Goal: Task Accomplishment & Management: Use online tool/utility

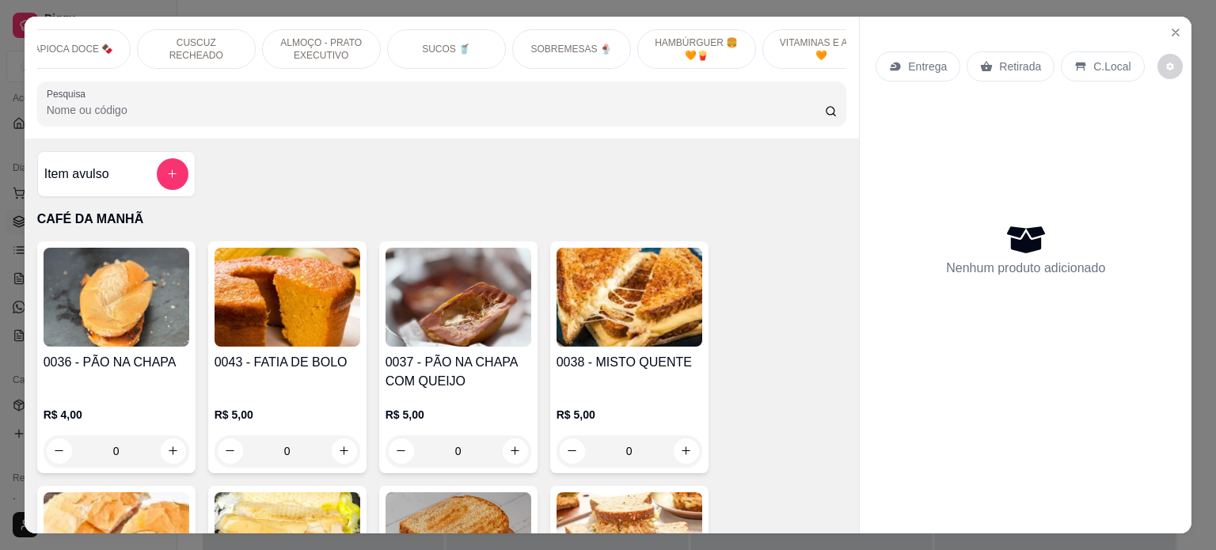
scroll to position [0, 545]
click at [656, 36] on p "HAMBÚRGUER 🍔 🧡🍟" at bounding box center [678, 48] width 92 height 25
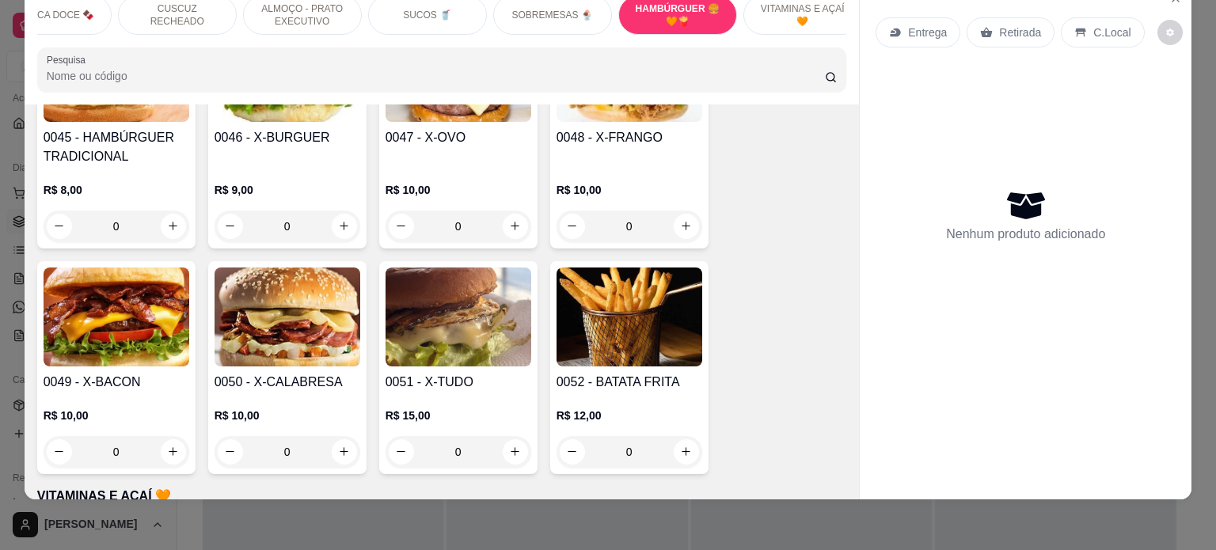
scroll to position [5438, 0]
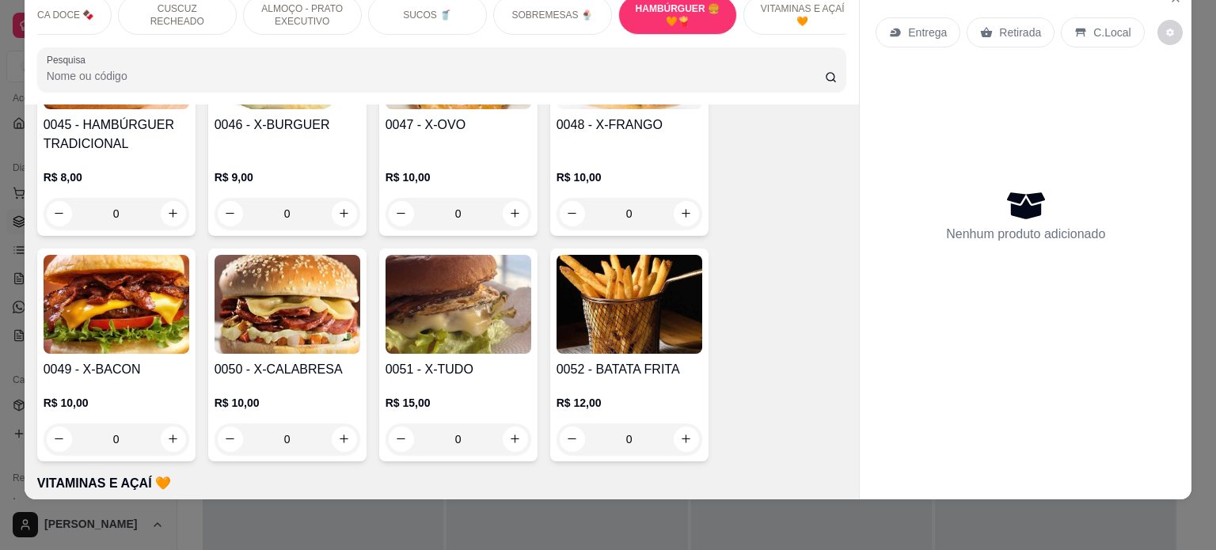
click at [172, 424] on div "0" at bounding box center [117, 440] width 146 height 32
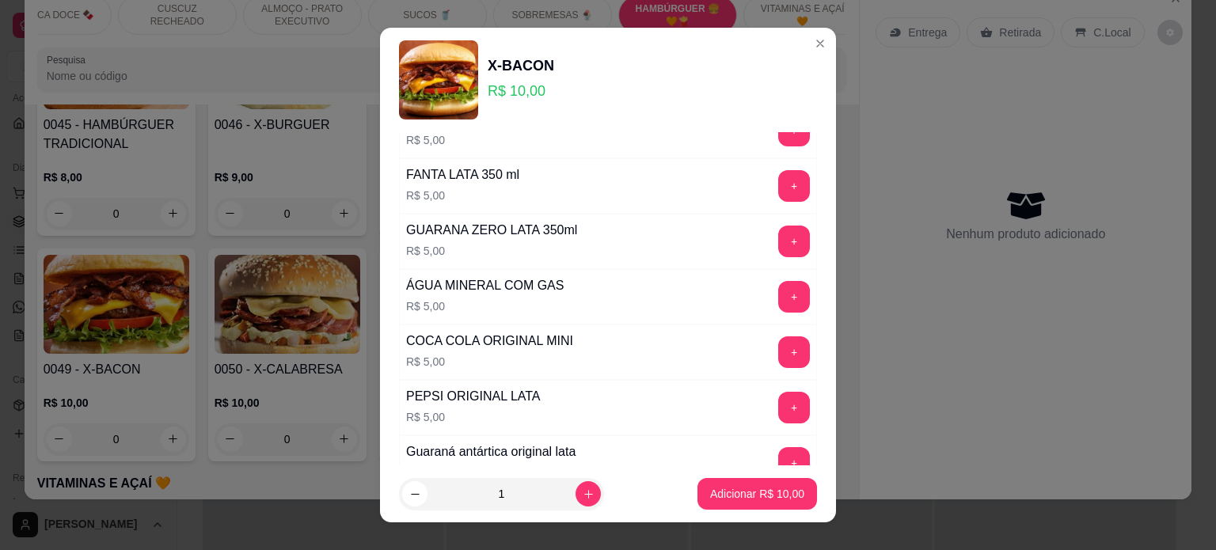
scroll to position [0, 0]
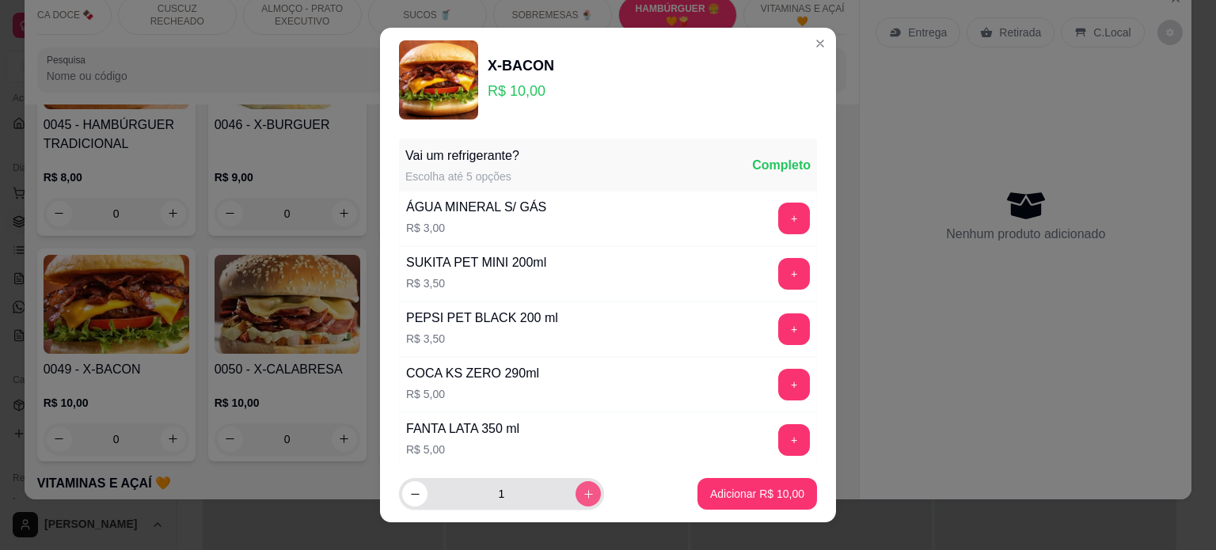
click at [583, 495] on icon "increase-product-quantity" at bounding box center [589, 494] width 12 height 12
type input "3"
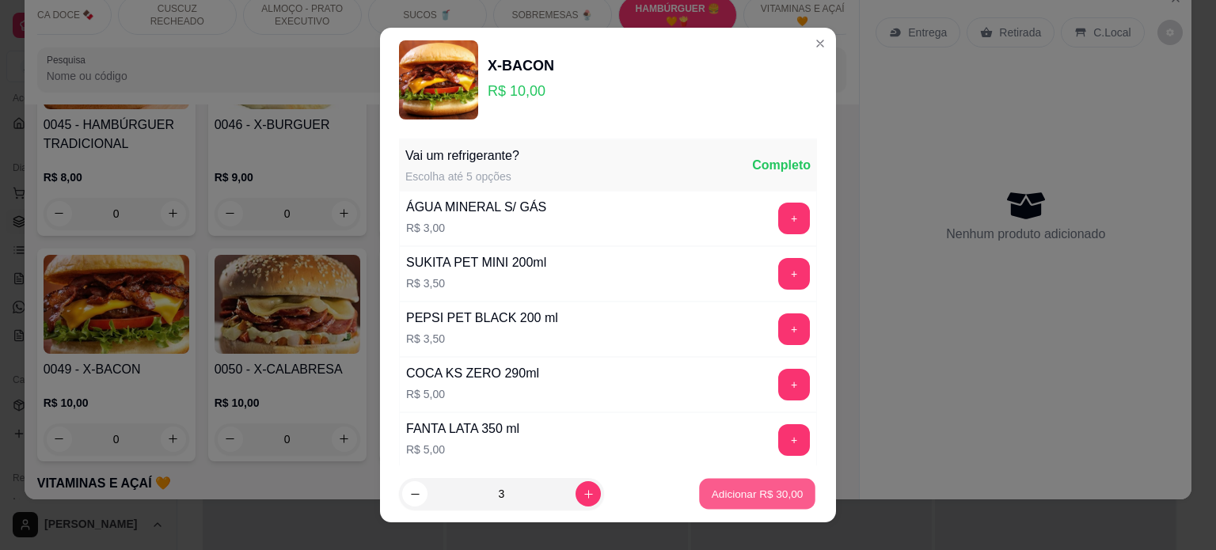
click at [735, 503] on button "Adicionar R$ 30,00" at bounding box center [757, 494] width 116 height 31
type input "3"
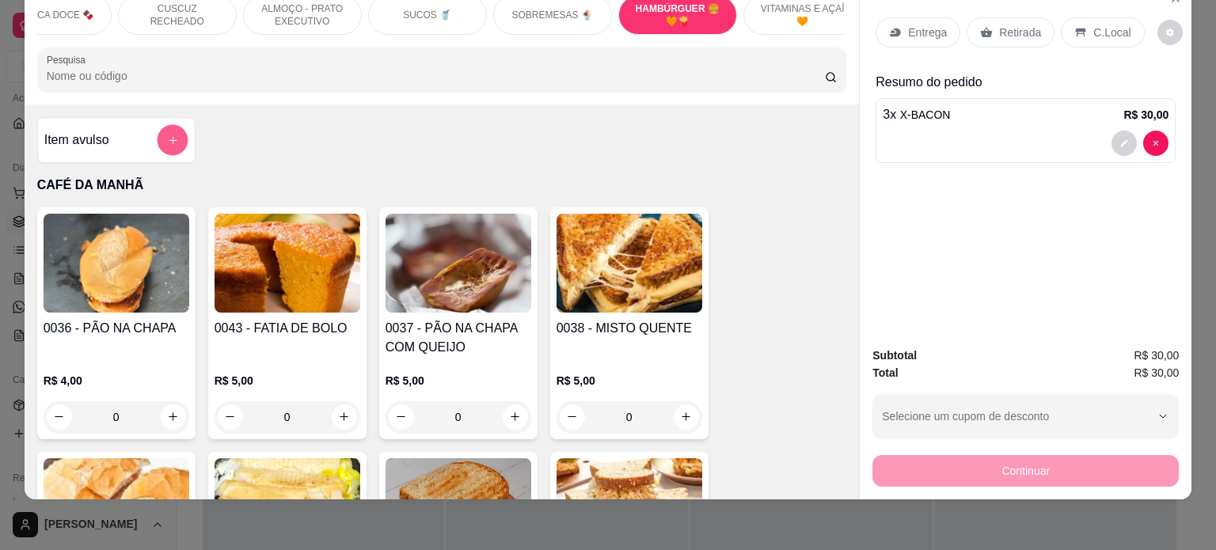
click at [169, 139] on icon "add-separate-item" at bounding box center [173, 140] width 8 height 8
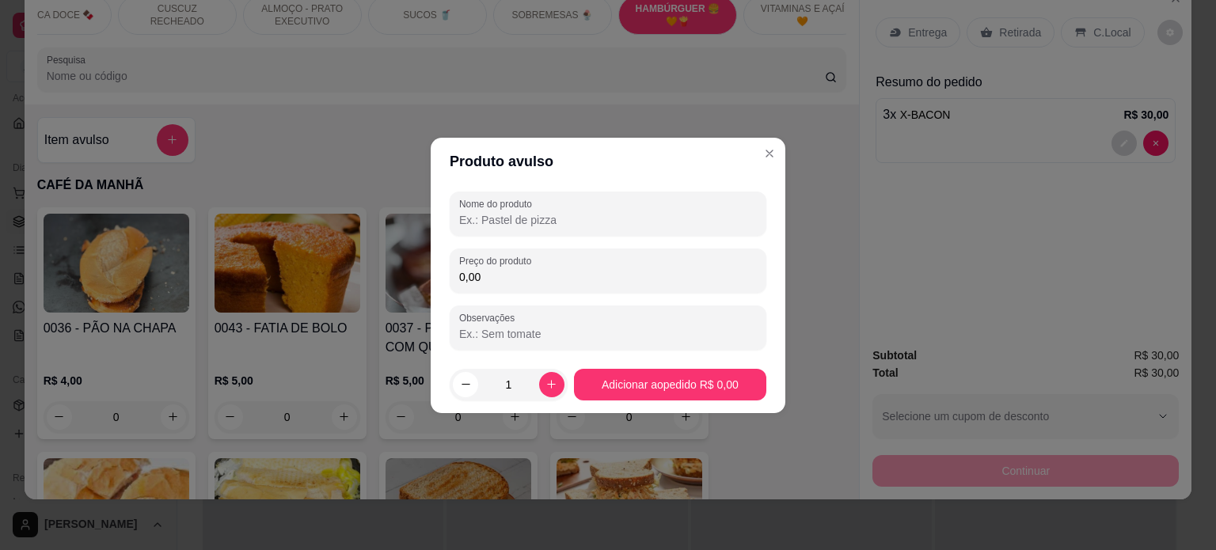
click at [584, 220] on input "Nome do produto" at bounding box center [608, 220] width 298 height 16
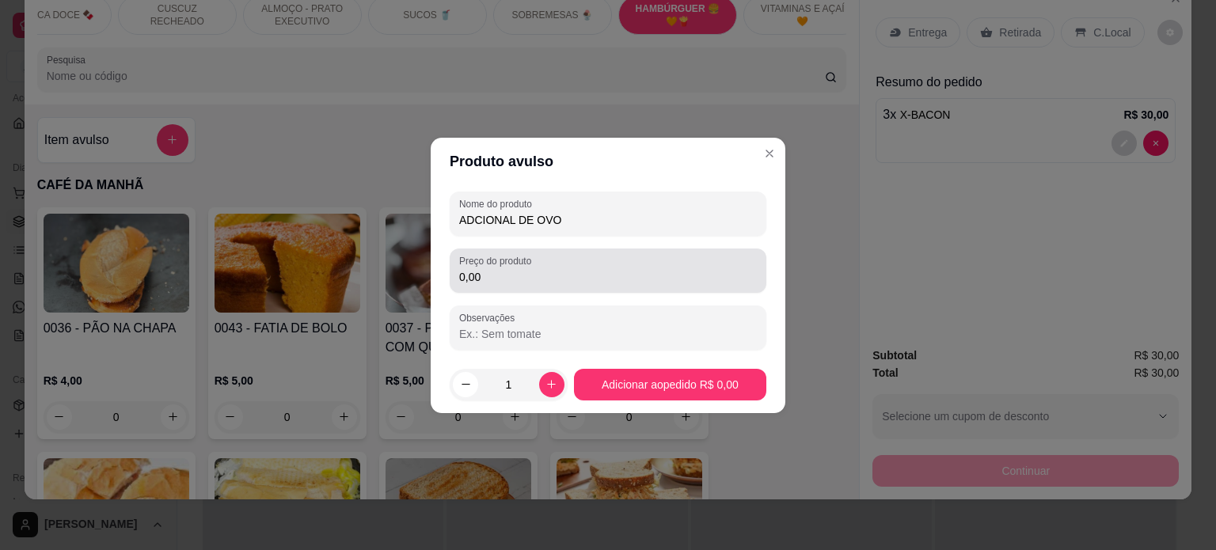
type input "ADCIONAL DE OVO"
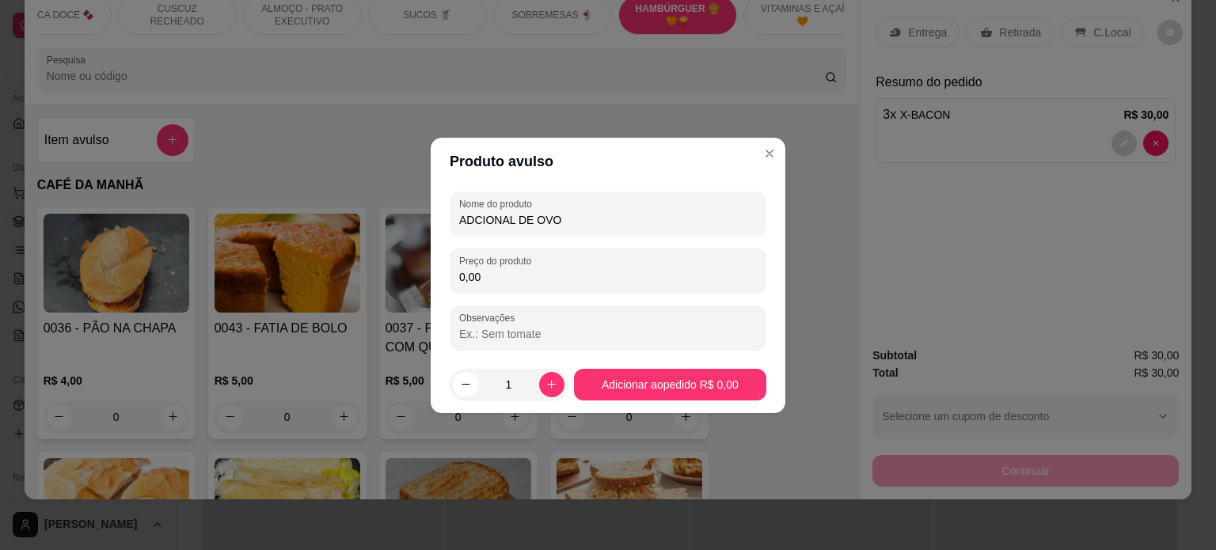
click at [513, 281] on input "0,00" at bounding box center [608, 277] width 298 height 16
type input "1,00"
click at [549, 386] on icon "increase-product-quantity" at bounding box center [551, 384] width 12 height 12
type input "2"
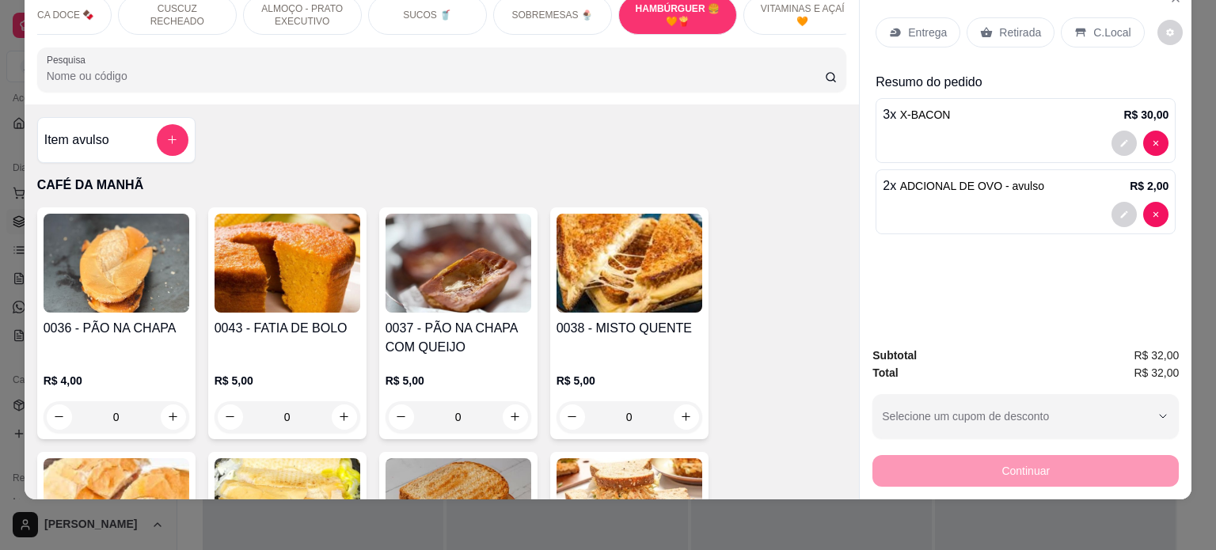
click at [1096, 25] on p "C.Local" at bounding box center [1111, 33] width 37 height 16
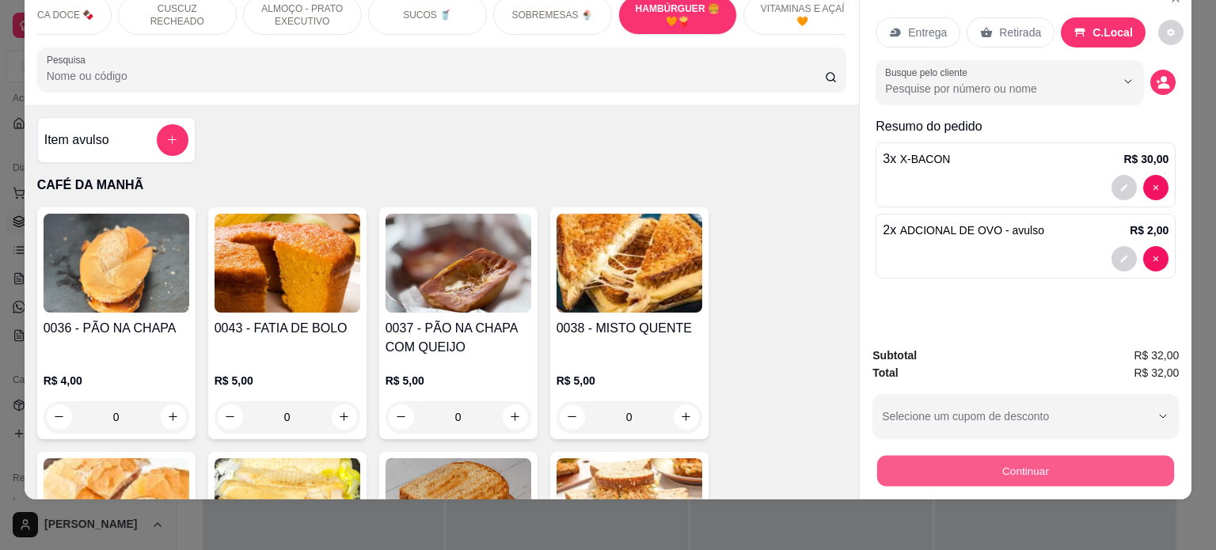
click at [1016, 461] on button "Continuar" at bounding box center [1025, 471] width 297 height 31
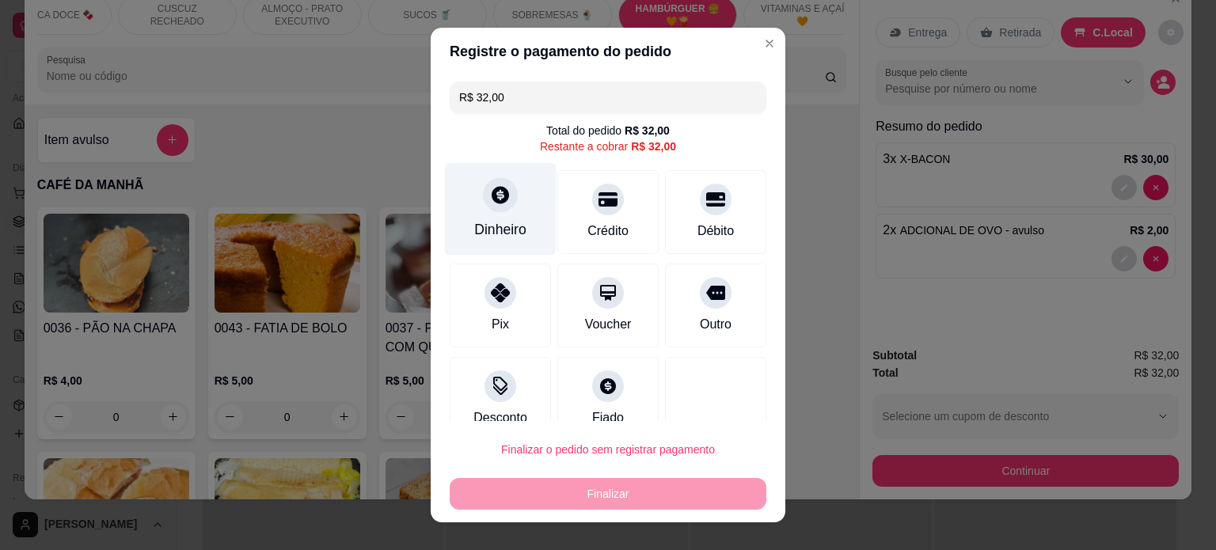
click at [507, 218] on div "Dinheiro" at bounding box center [501, 208] width 112 height 93
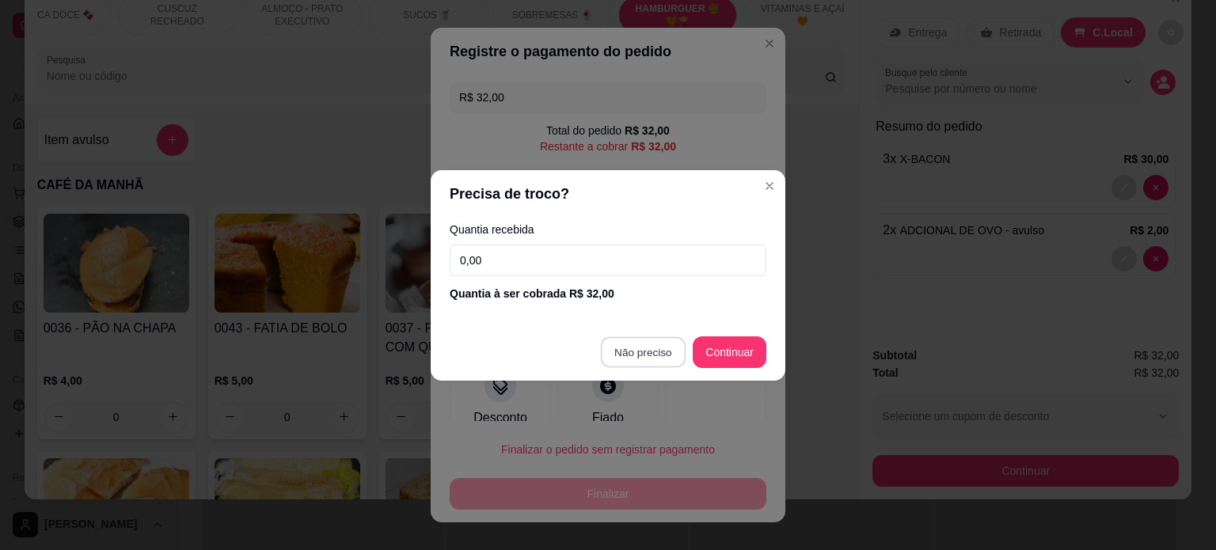
type input "R$ 0,00"
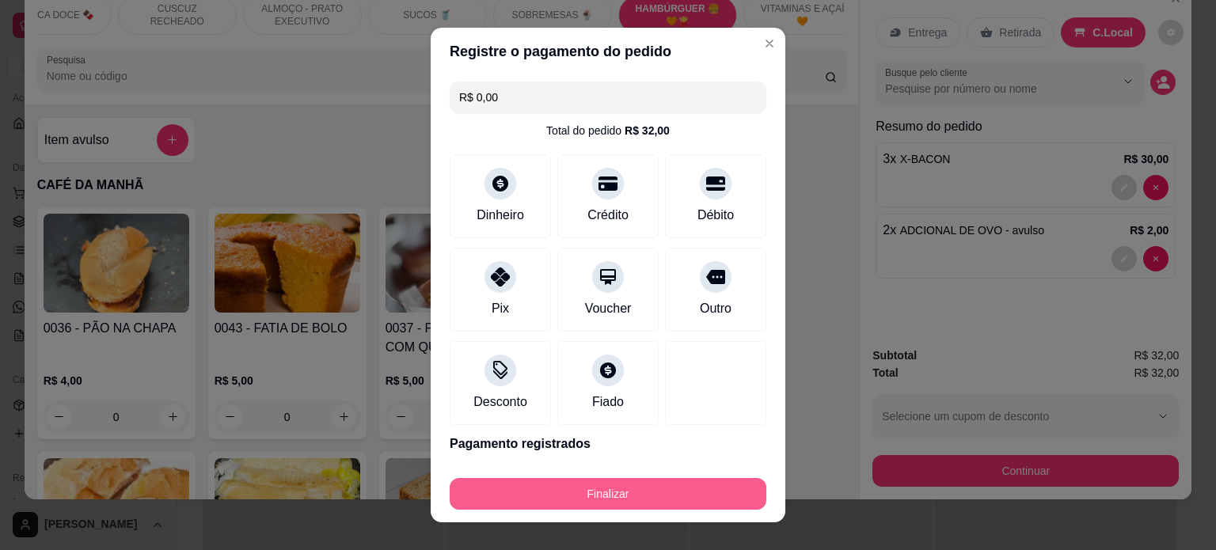
click at [643, 493] on button "Finalizar" at bounding box center [608, 494] width 317 height 32
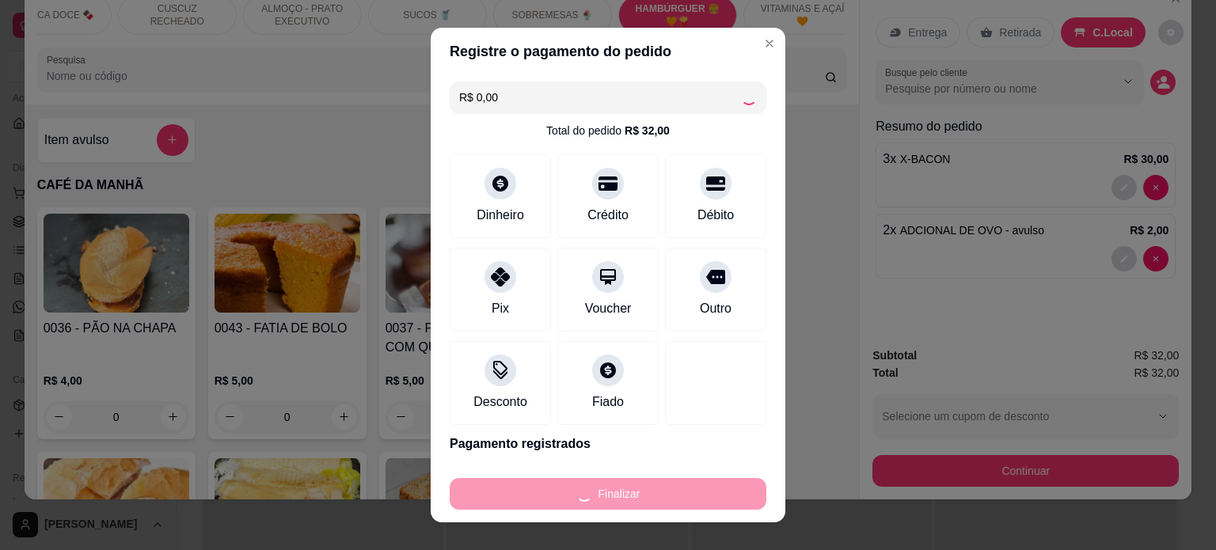
type input "0"
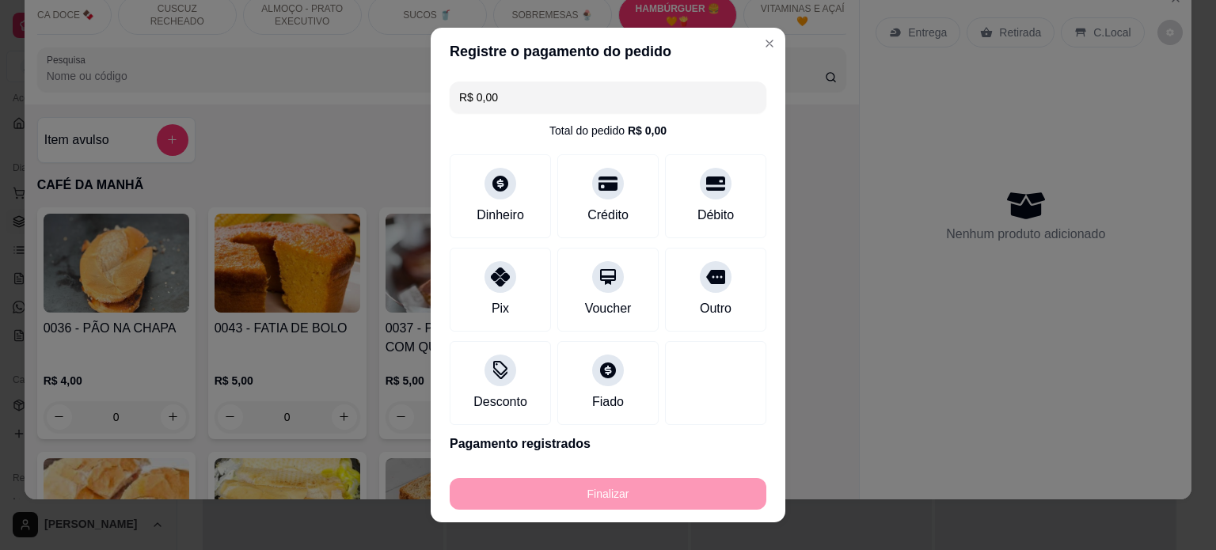
type input "-R$ 32,00"
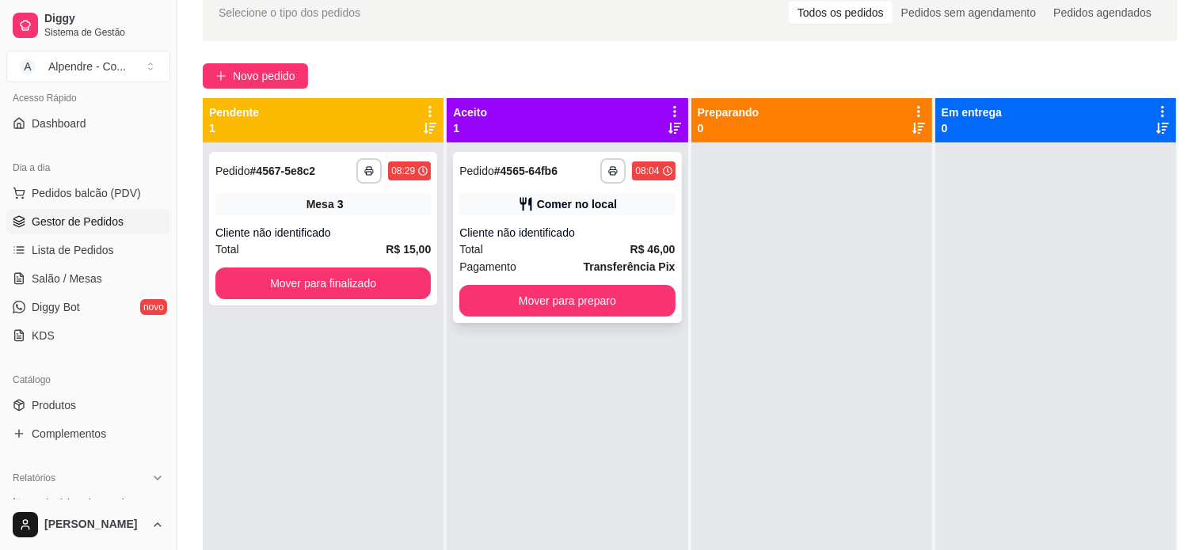
click at [527, 249] on div "Total R$ 46,00" at bounding box center [566, 249] width 215 height 17
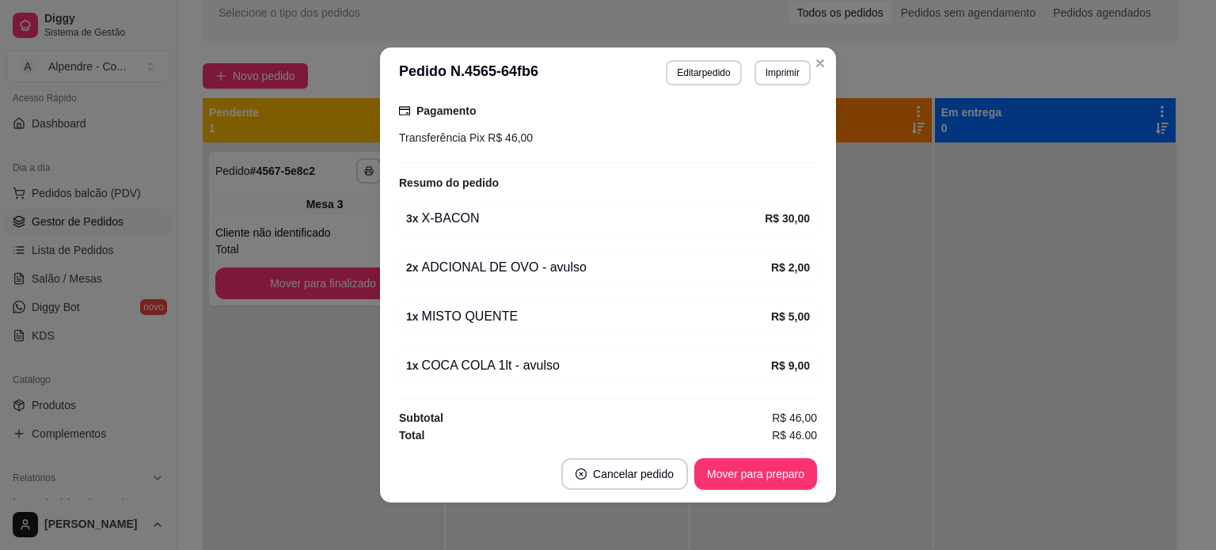
scroll to position [253, 0]
click at [739, 476] on button "Mover para preparo" at bounding box center [755, 474] width 119 height 31
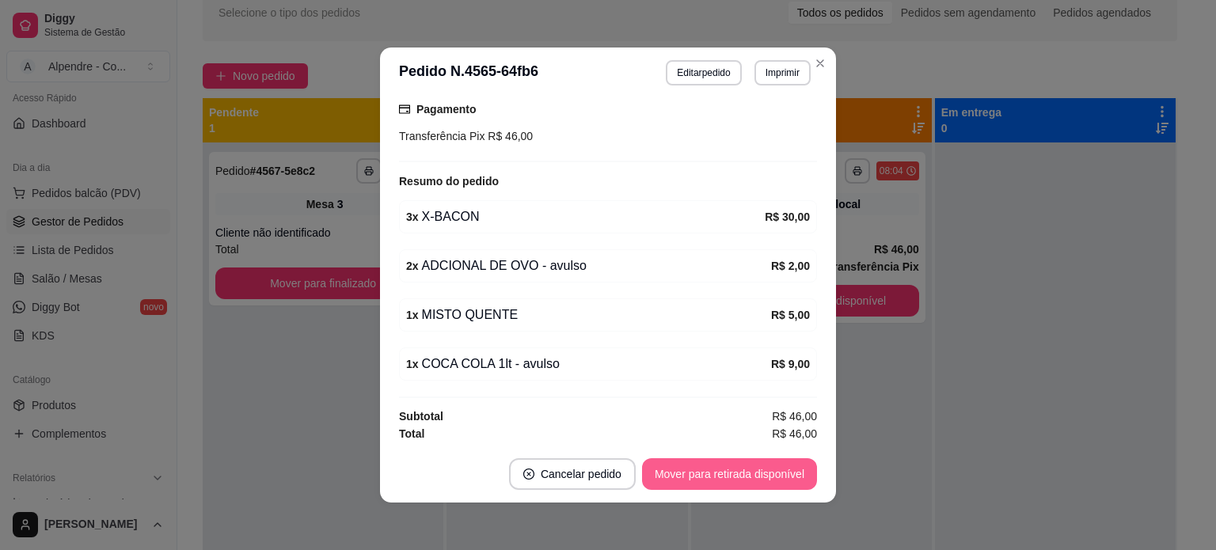
click at [739, 476] on button "Mover para retirada disponível" at bounding box center [729, 474] width 175 height 32
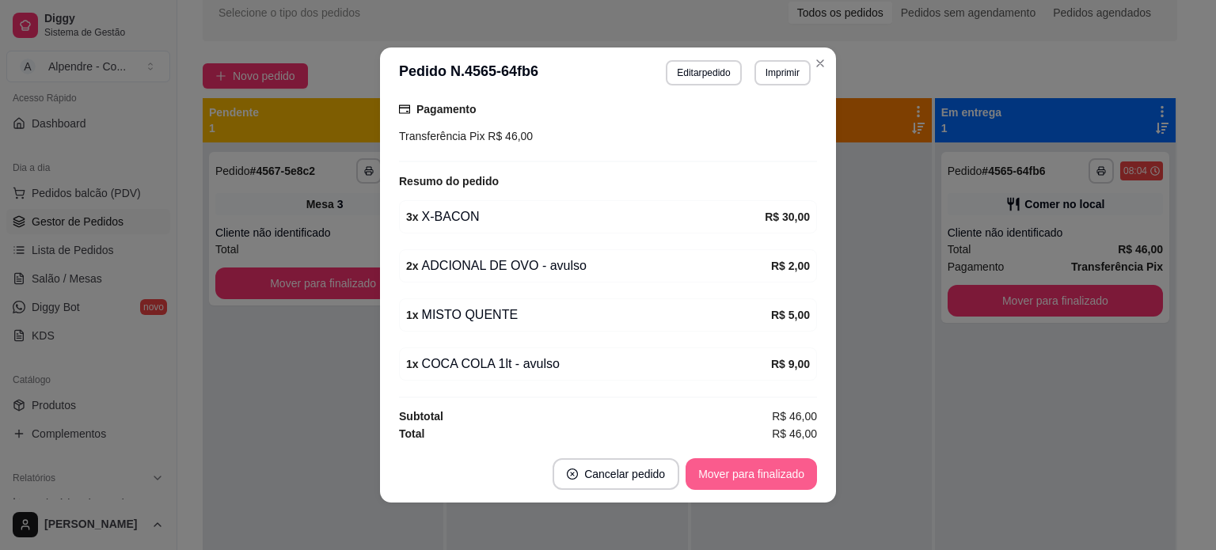
click at [739, 476] on button "Mover para finalizado" at bounding box center [751, 474] width 131 height 32
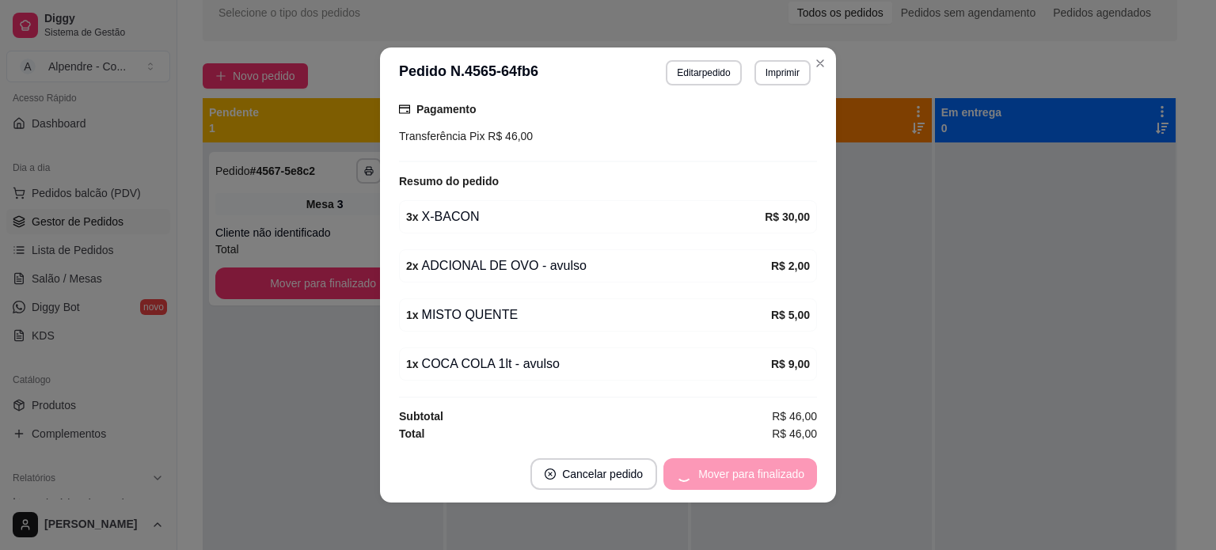
scroll to position [169, 0]
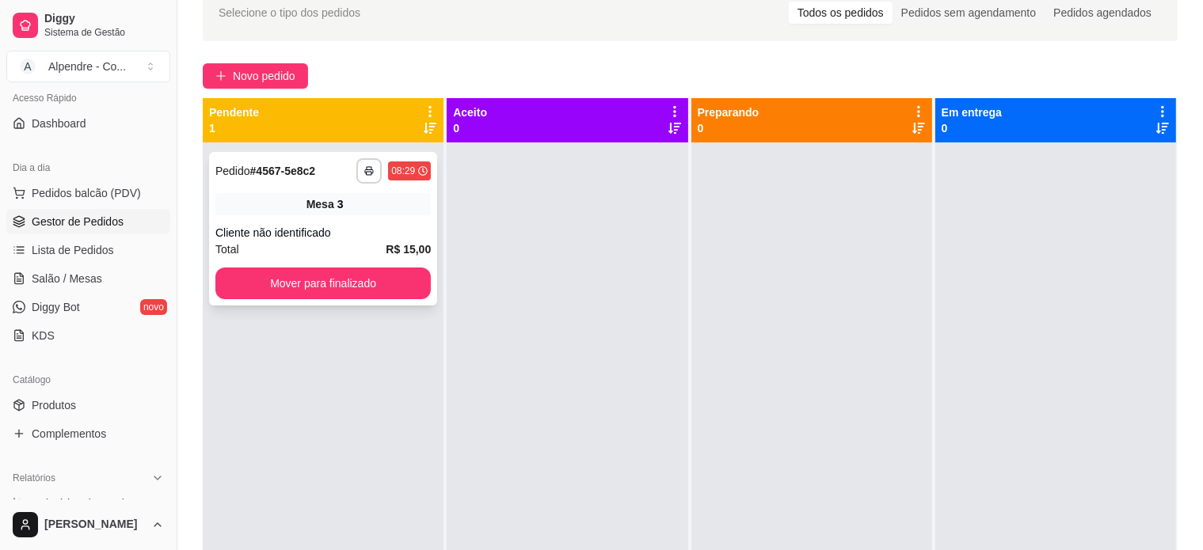
click at [346, 236] on div "Cliente não identificado" at bounding box center [322, 233] width 215 height 16
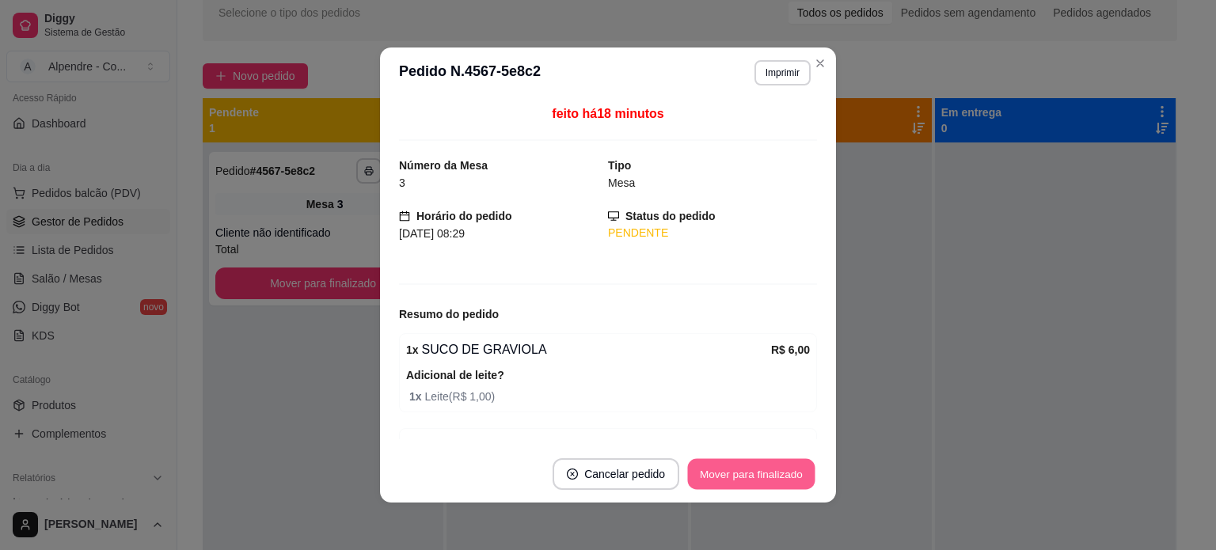
click at [781, 473] on button "Mover para finalizado" at bounding box center [751, 474] width 127 height 31
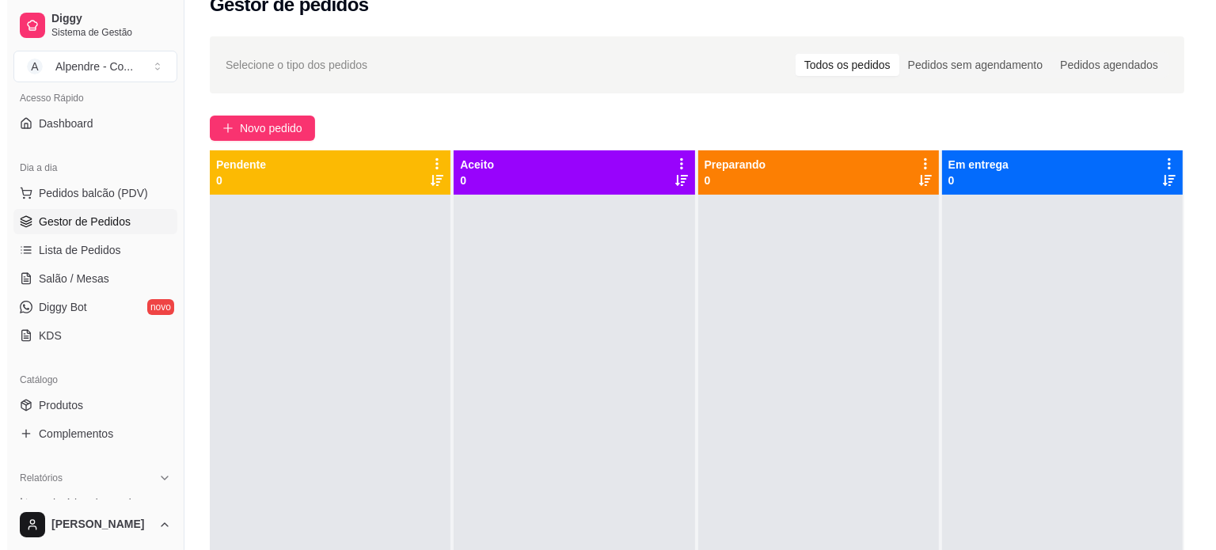
scroll to position [0, 0]
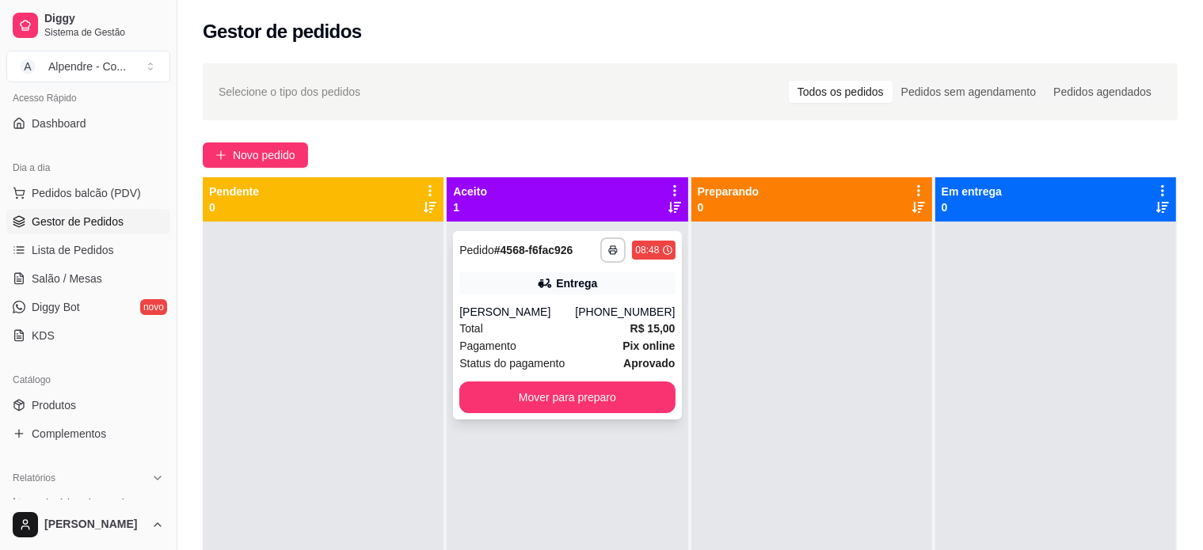
click at [575, 306] on div "[PERSON_NAME]" at bounding box center [517, 312] width 116 height 16
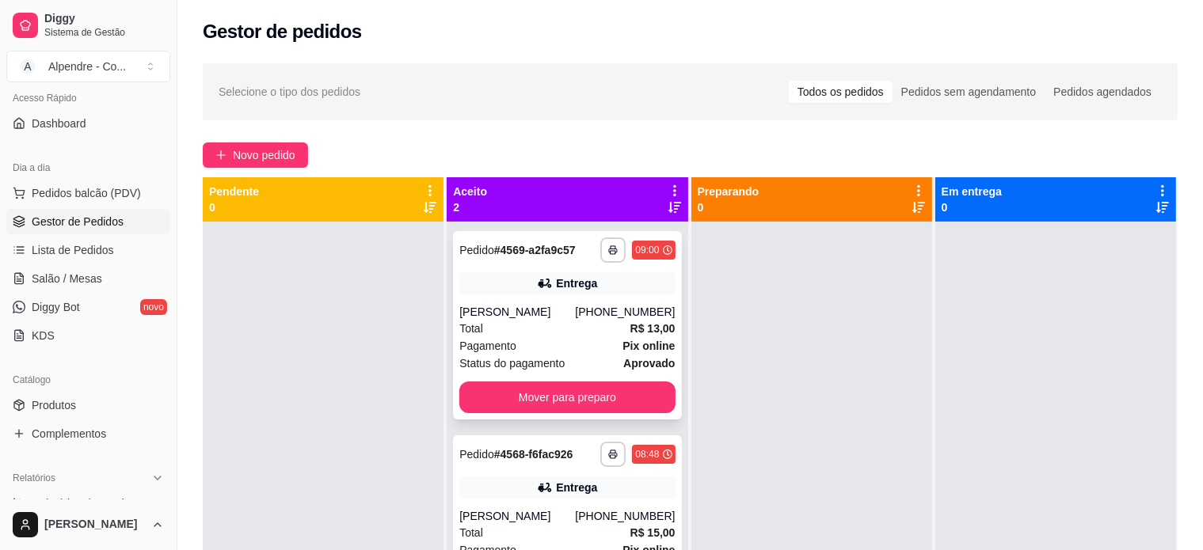
click at [544, 315] on div "[PERSON_NAME]" at bounding box center [517, 312] width 116 height 16
